Goal: Task Accomplishment & Management: Manage account settings

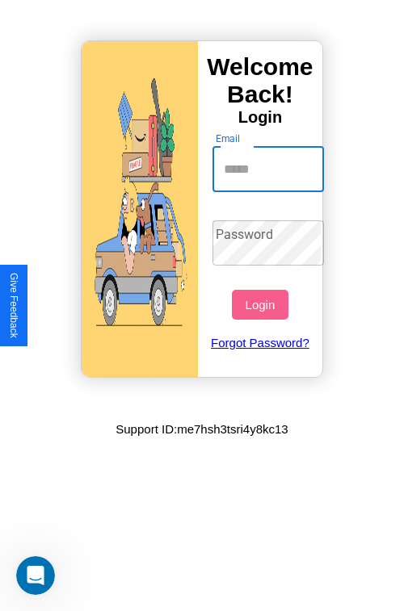
click at [270, 169] on input "Email" at bounding box center [268, 169] width 112 height 45
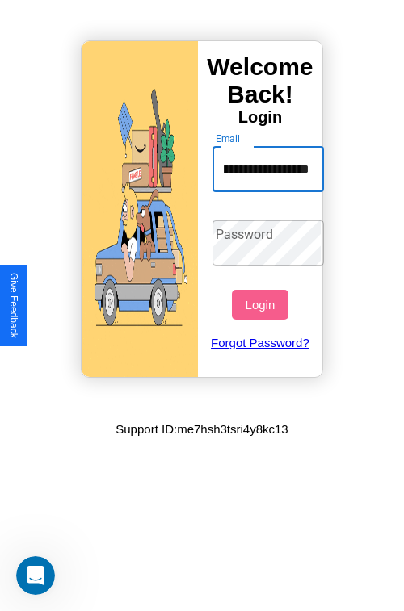
scroll to position [0, 61]
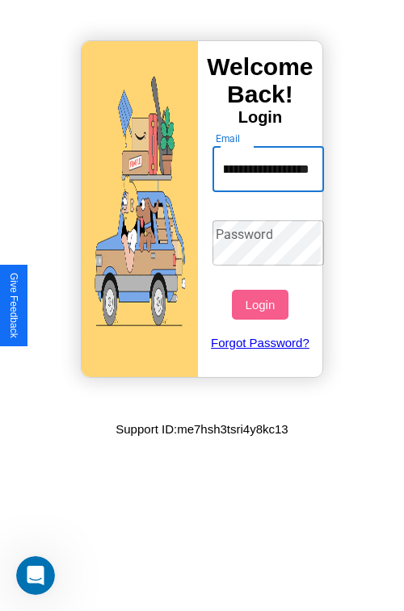
type input "**********"
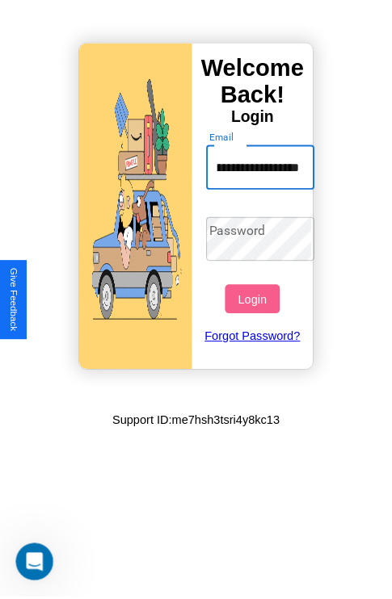
scroll to position [0, 0]
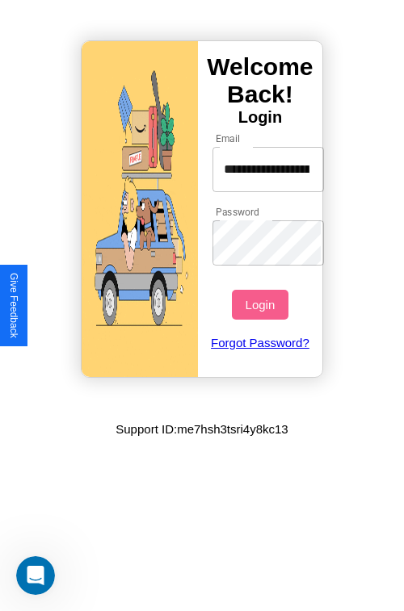
click at [262, 304] on button "Login" at bounding box center [260, 305] width 56 height 30
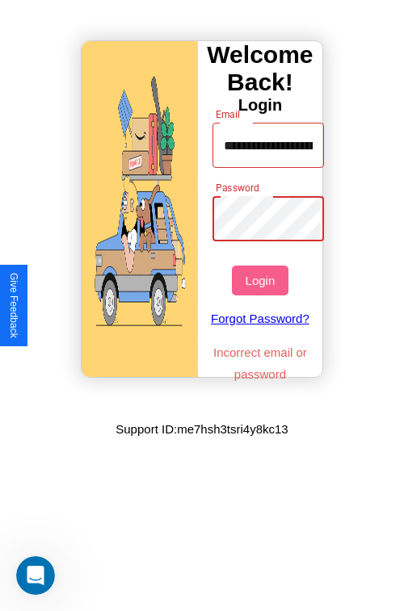
click at [262, 280] on button "Login" at bounding box center [260, 281] width 56 height 30
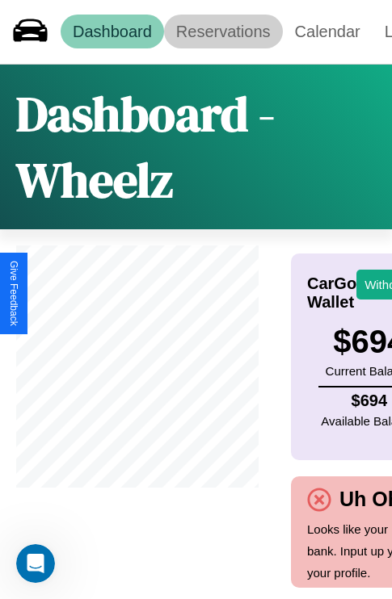
click at [223, 31] on link "Reservations" at bounding box center [223, 32] width 119 height 34
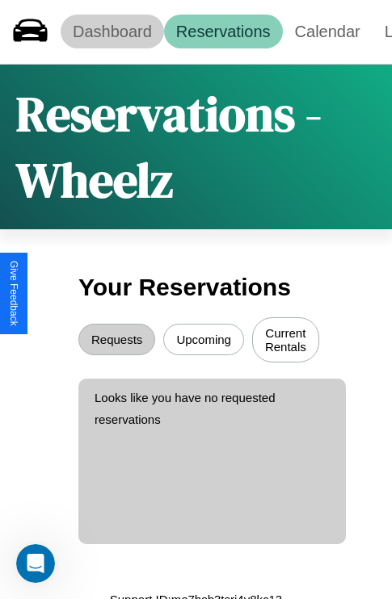
click at [111, 31] on link "Dashboard" at bounding box center [112, 32] width 103 height 34
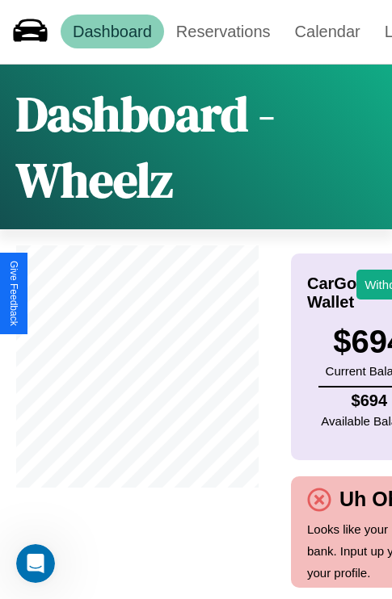
scroll to position [0, 187]
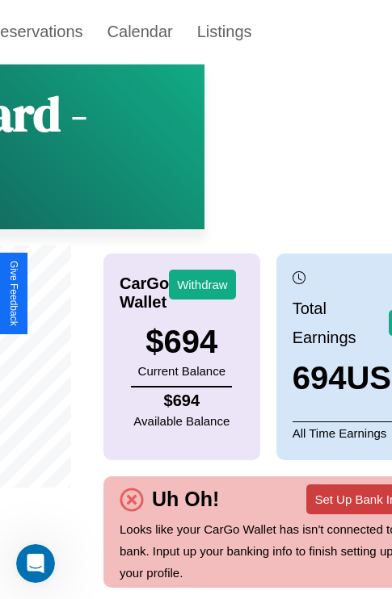
click at [337, 510] on button "Set Up Bank Info" at bounding box center [359, 499] width 107 height 30
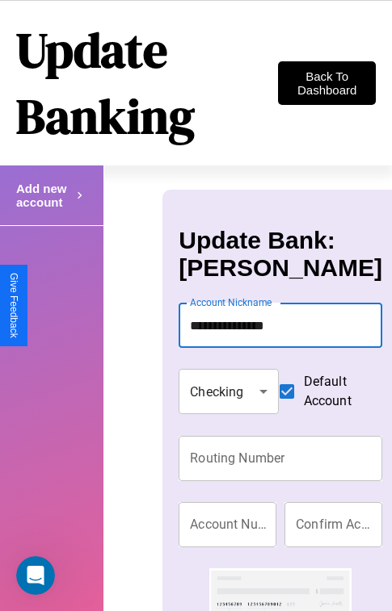
type input "**********"
